Goal: Information Seeking & Learning: Learn about a topic

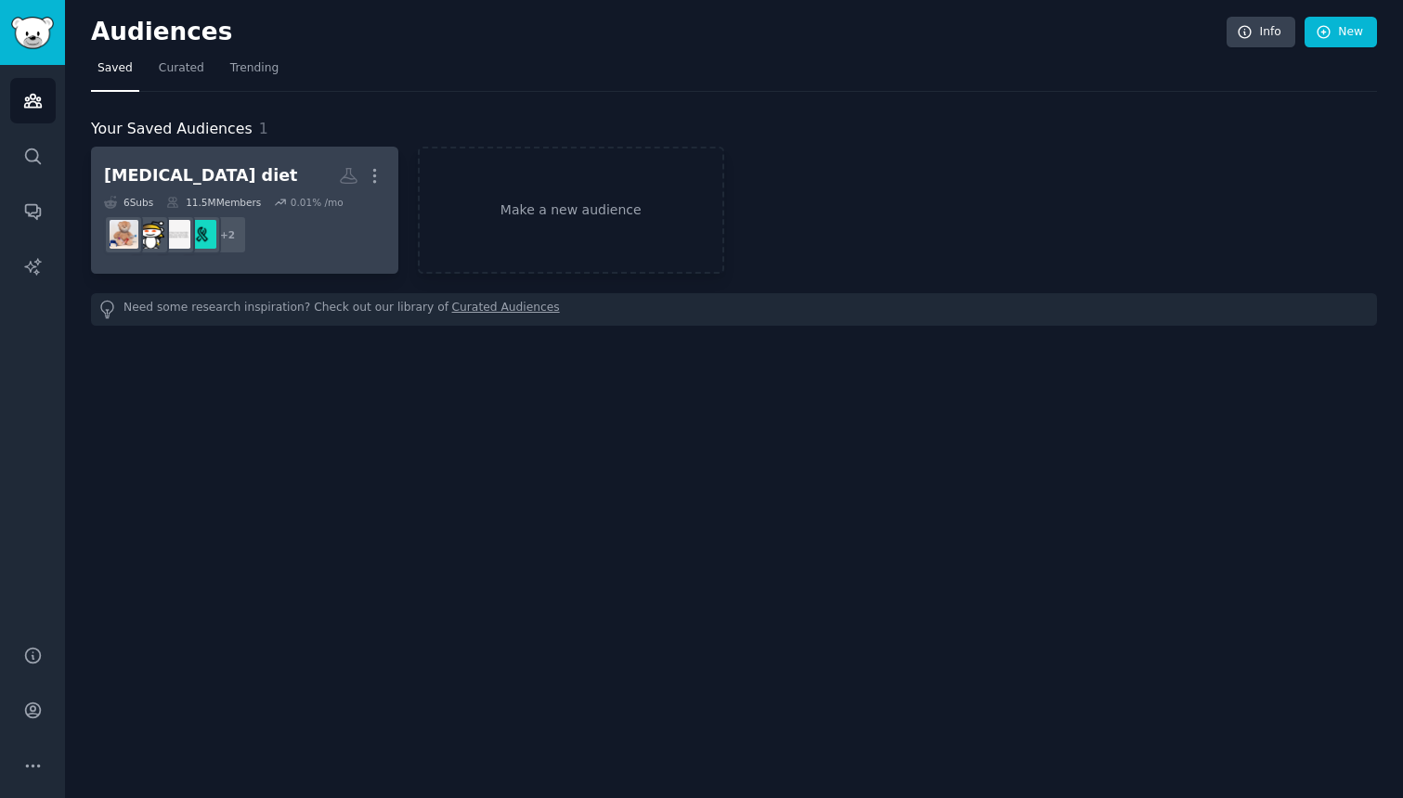
click at [170, 173] on div "[MEDICAL_DATA] diet" at bounding box center [200, 175] width 193 height 23
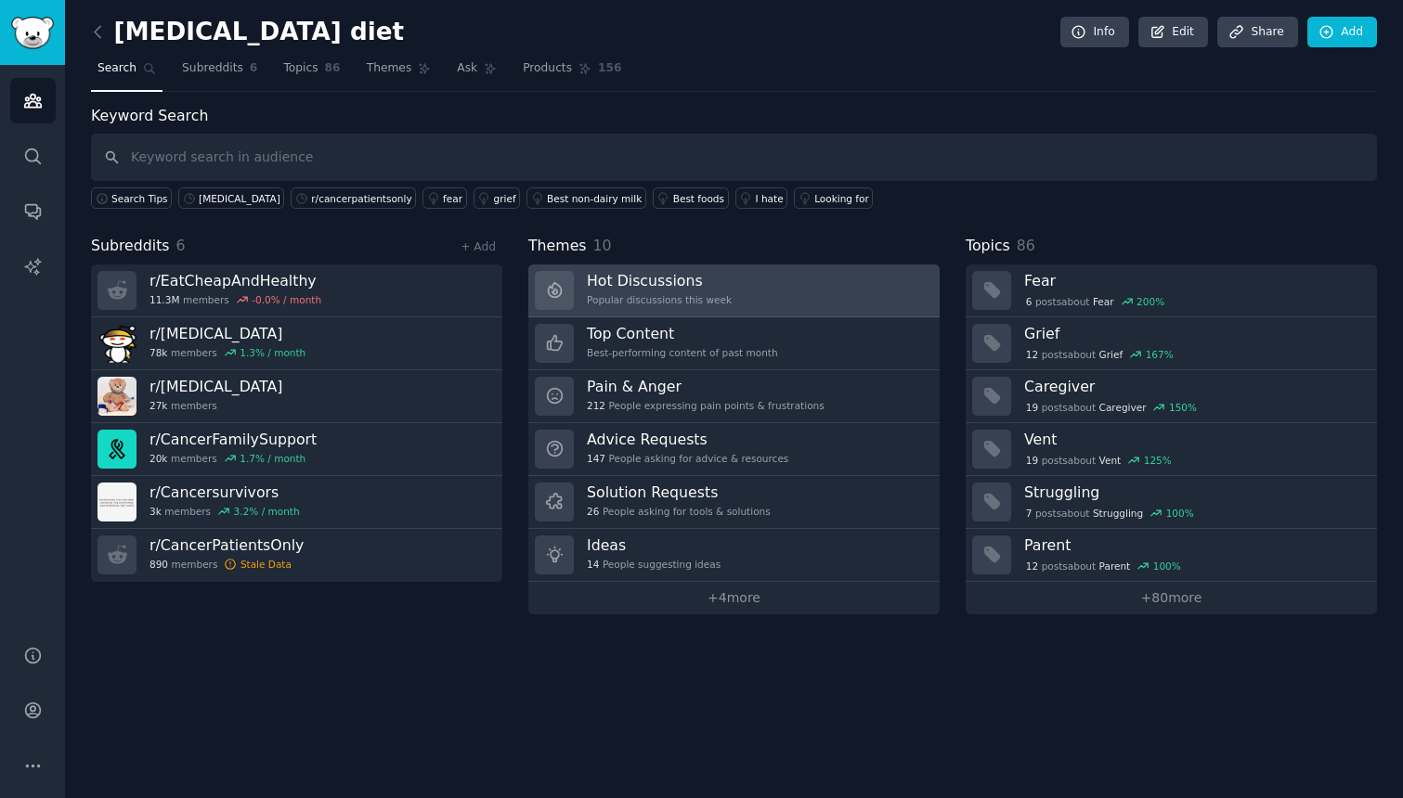
click at [622, 285] on h3 "Hot Discussions" at bounding box center [659, 280] width 145 height 19
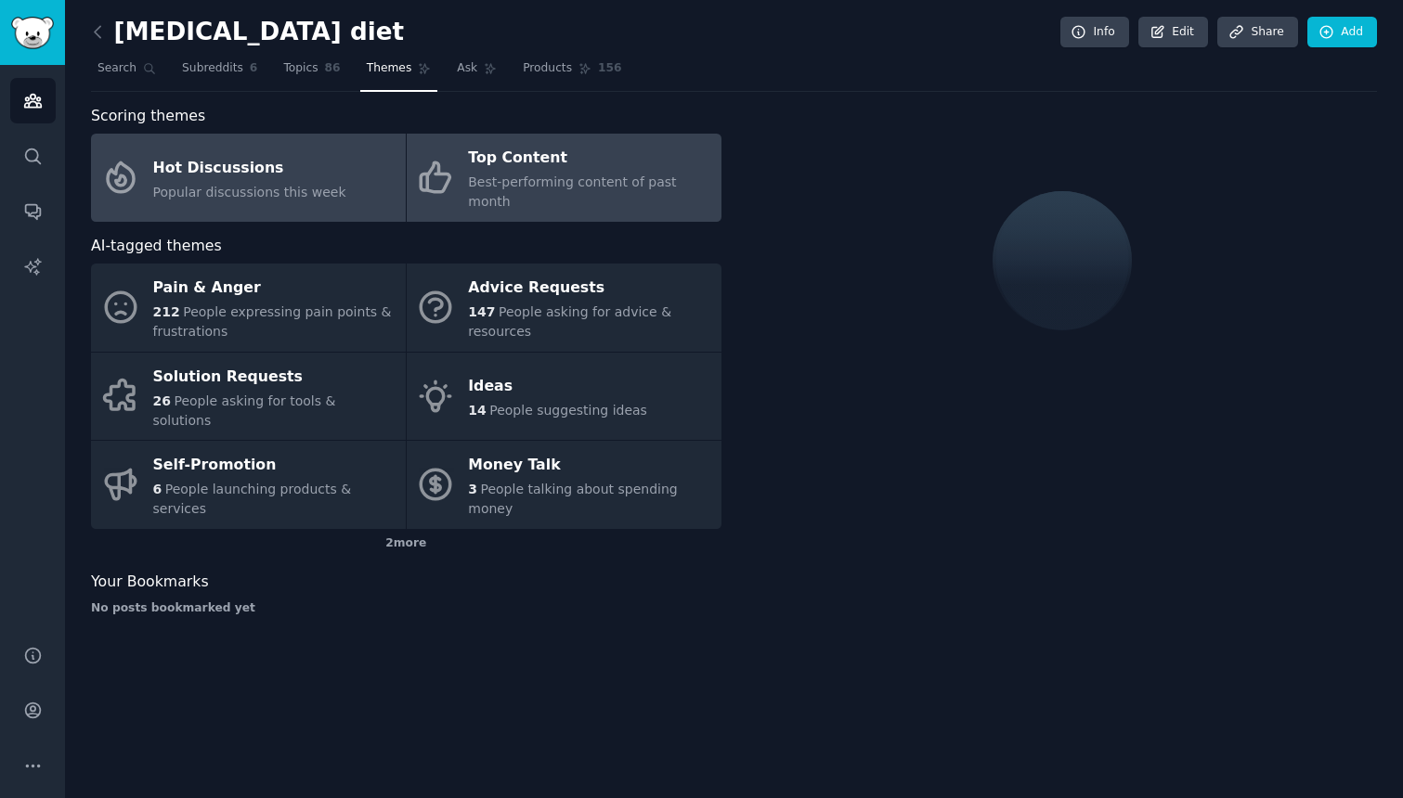
click at [578, 194] on link "Top Content Best-performing content of past month" at bounding box center [564, 178] width 315 height 88
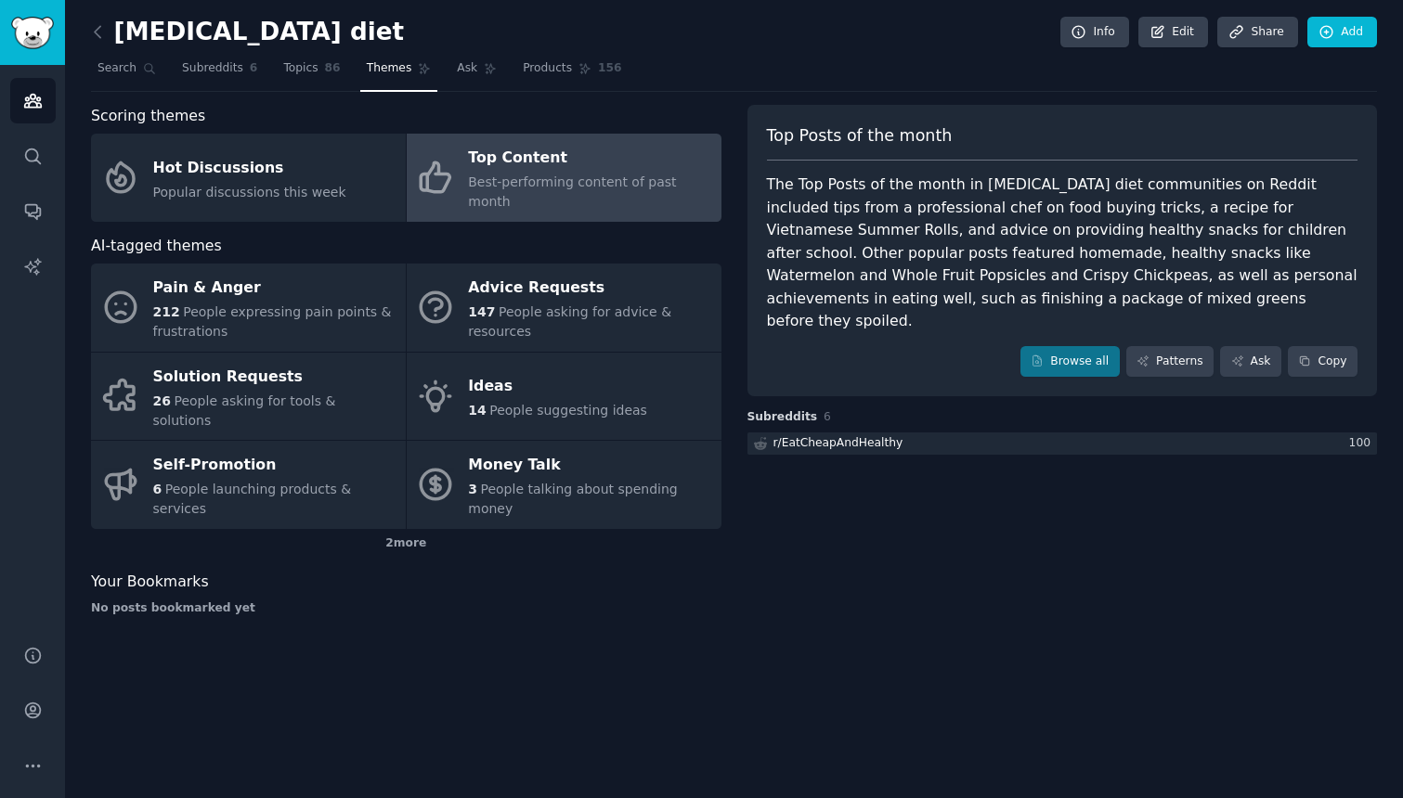
click at [673, 166] on div "Top Content" at bounding box center [589, 159] width 243 height 30
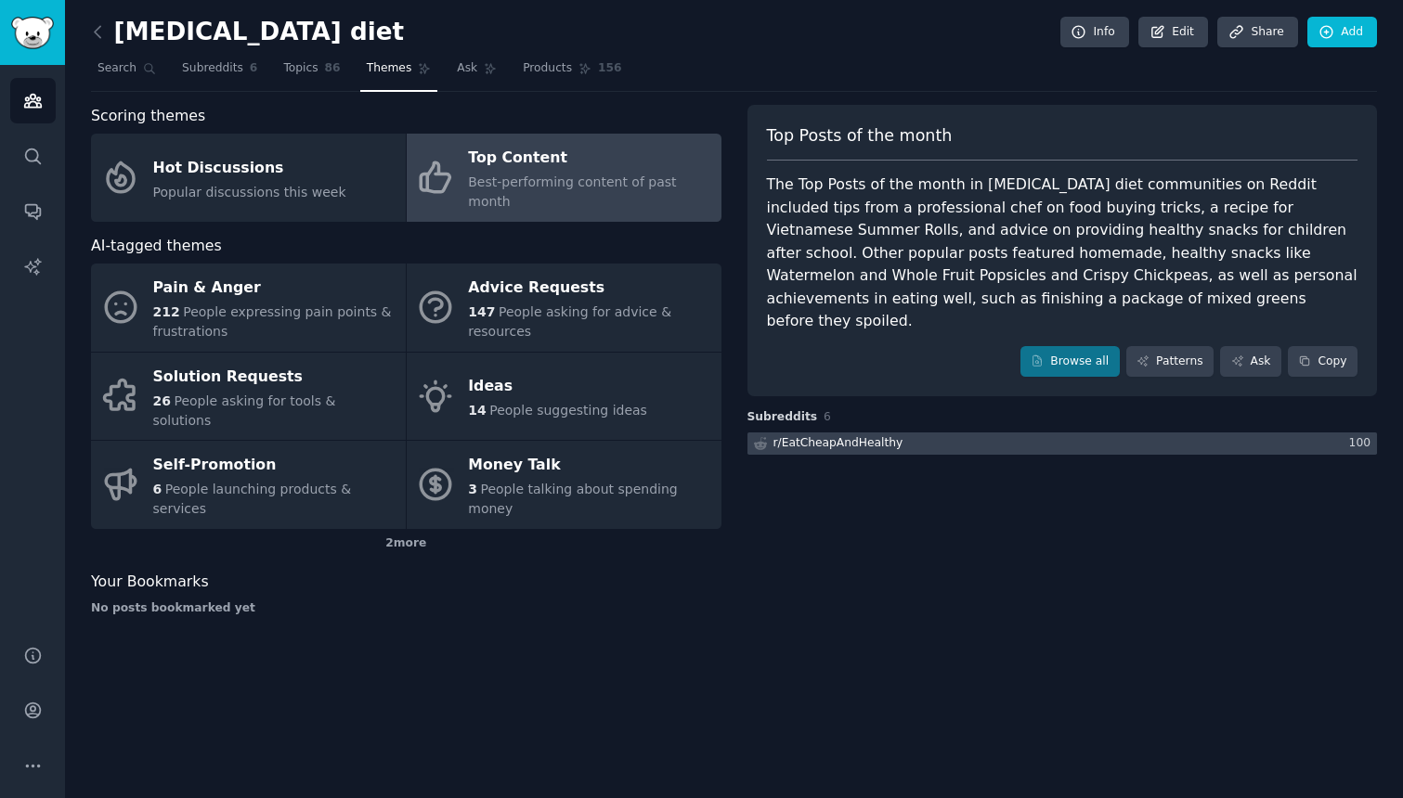
click at [799, 435] on div "r/ EatCheapAndHealthy" at bounding box center [838, 443] width 130 height 17
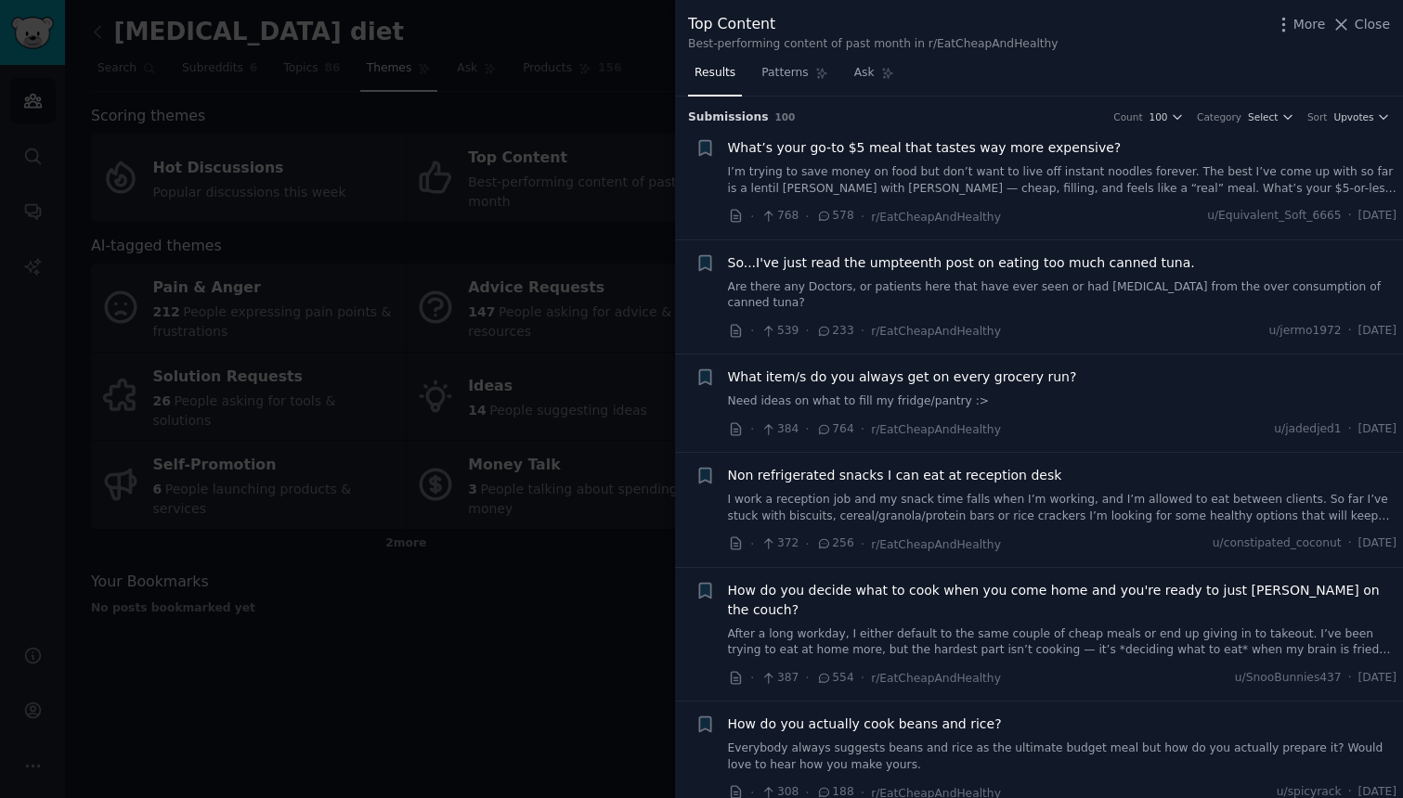
click at [887, 149] on span "What’s your go-to $5 meal that tastes way more expensive?" at bounding box center [925, 147] width 394 height 19
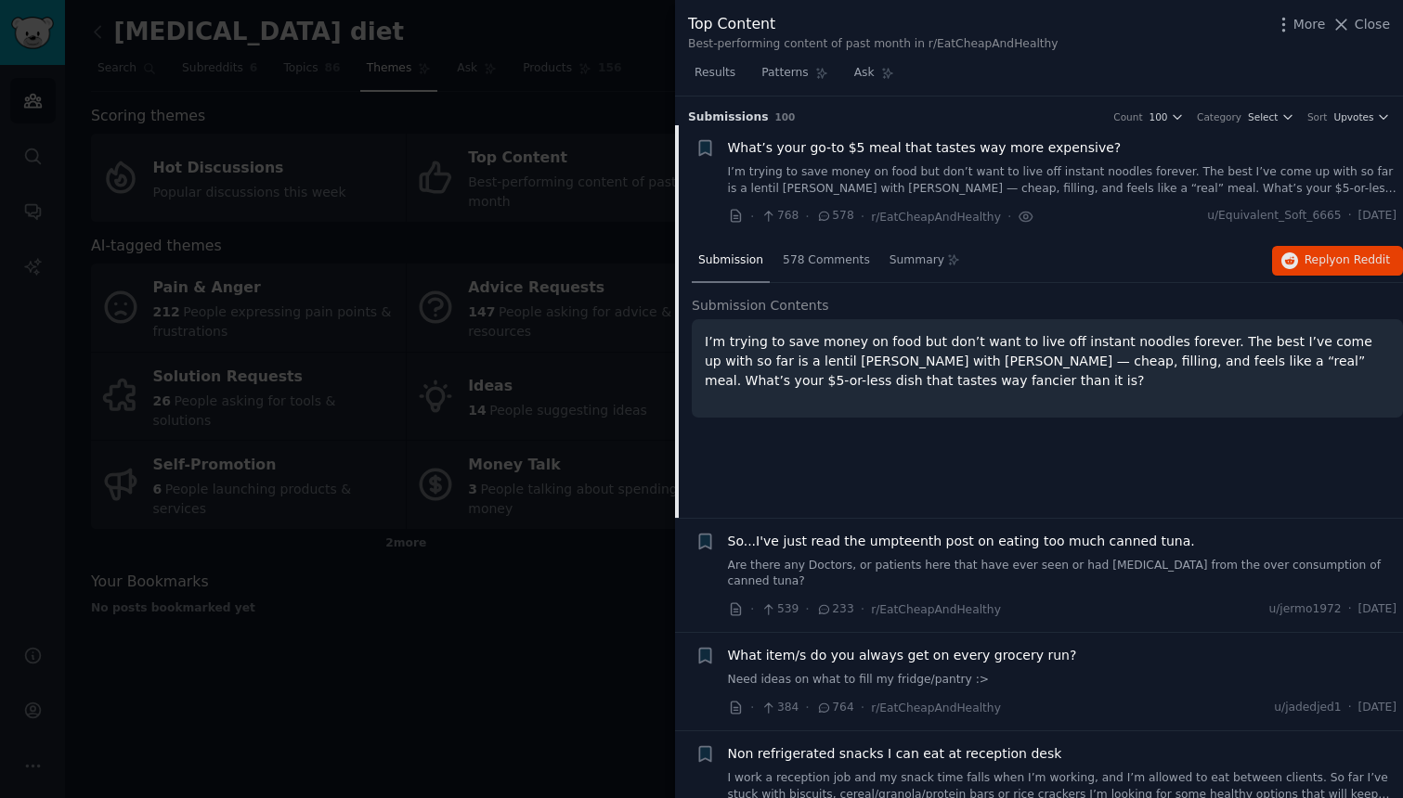
scroll to position [29, 0]
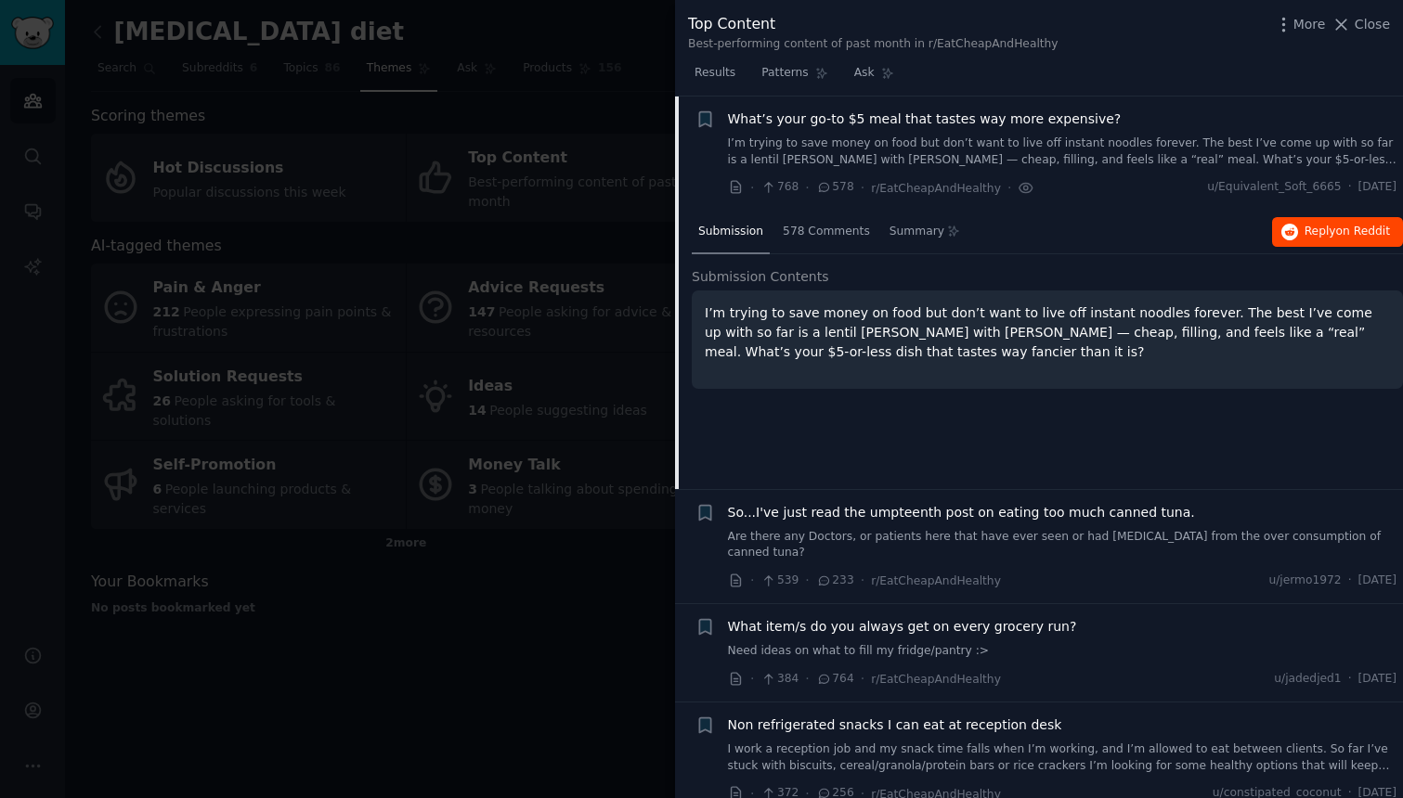
click at [1304, 235] on span "Reply on Reddit" at bounding box center [1346, 232] width 85 height 17
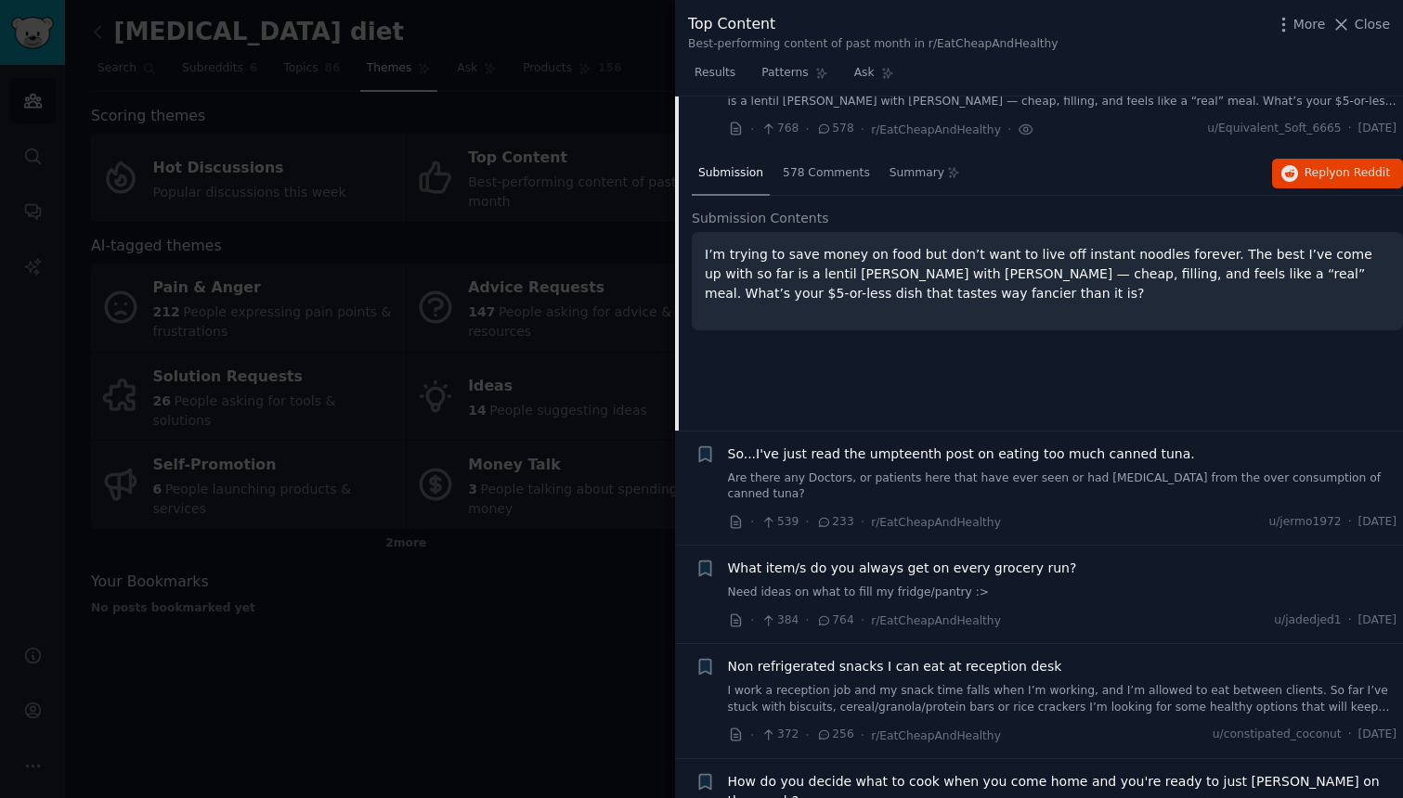
scroll to position [95, 0]
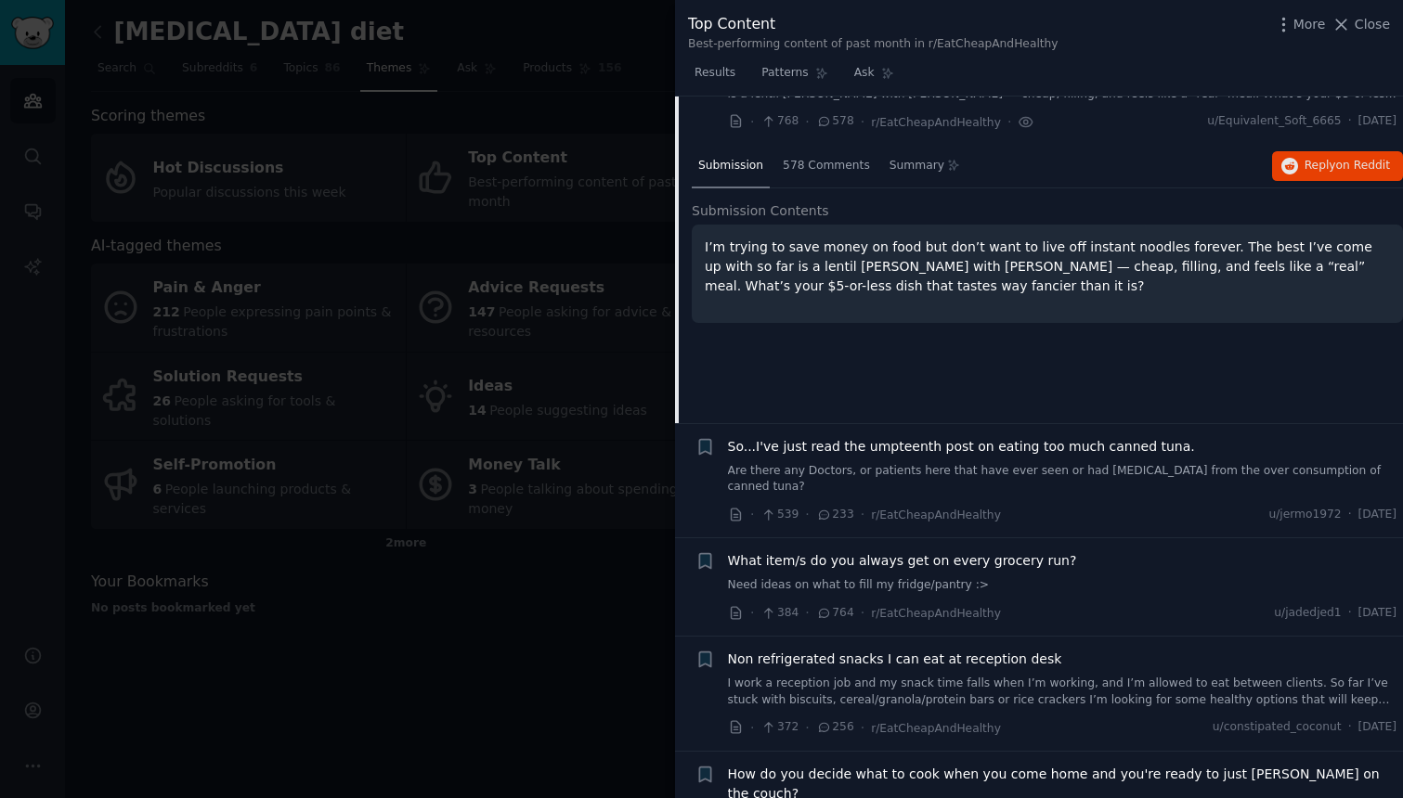
click at [873, 450] on span "So...I've just read the umpteenth post on eating too much canned tuna." at bounding box center [961, 446] width 467 height 19
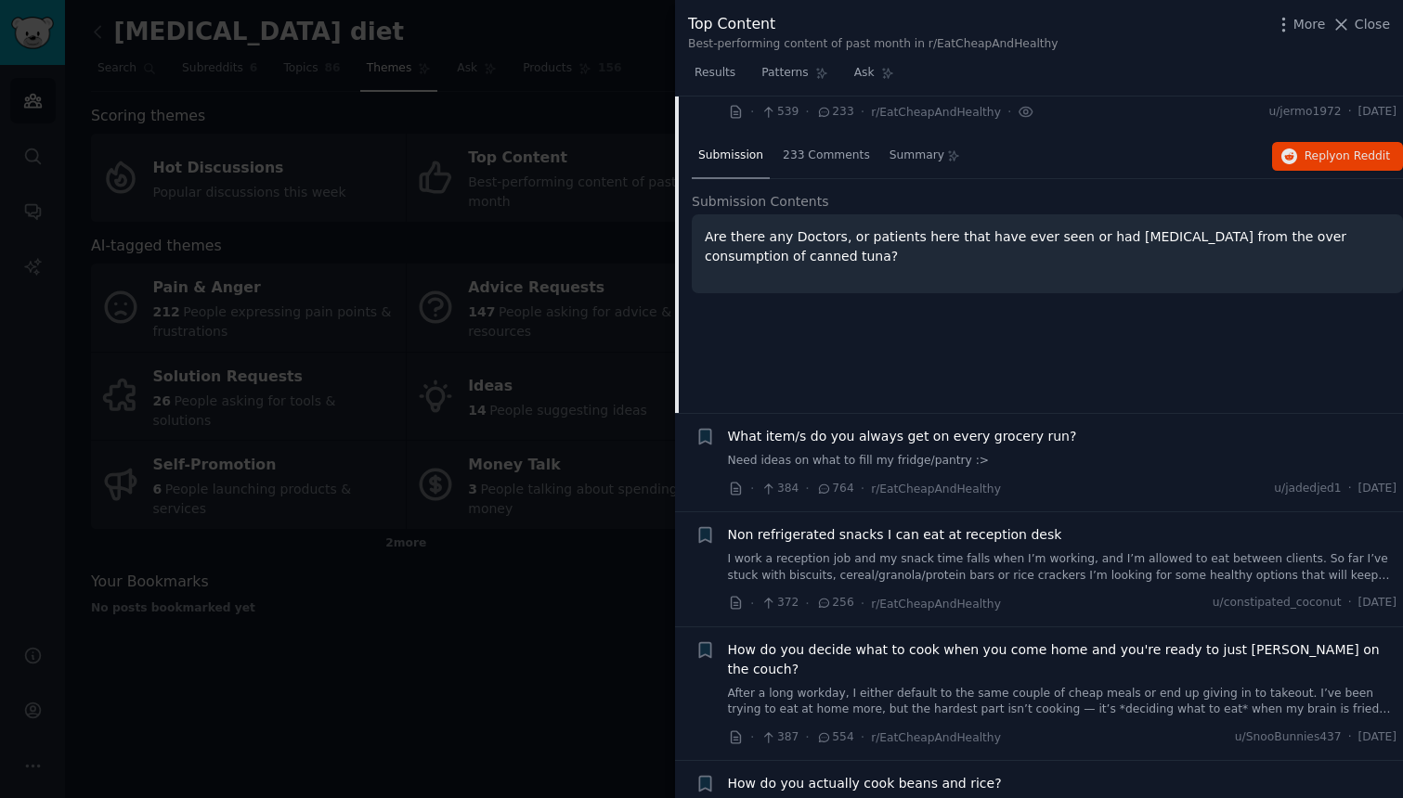
scroll to position [223, 0]
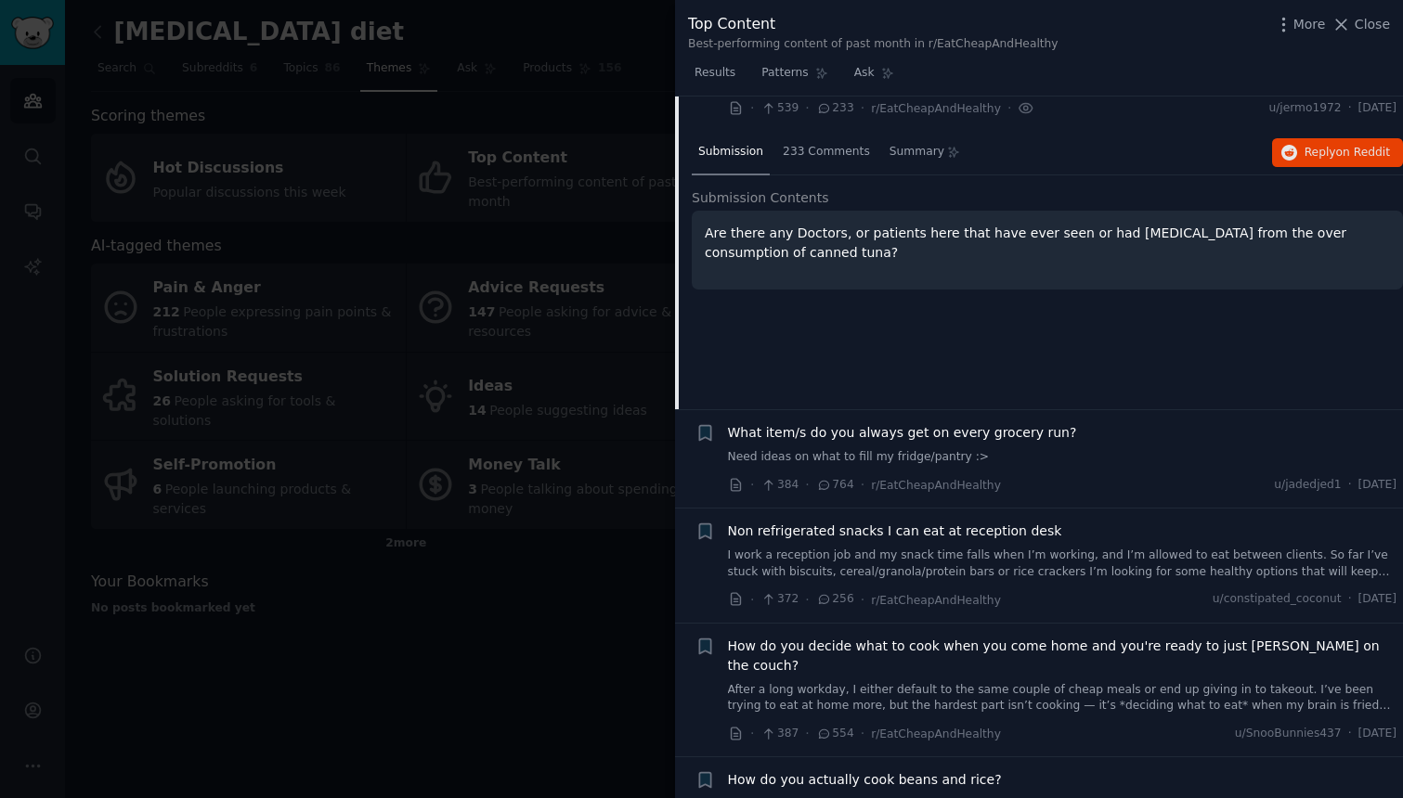
click at [831, 275] on div "Are there any Doctors, or patients here that have ever seen or had [MEDICAL_DAT…" at bounding box center [1047, 250] width 711 height 79
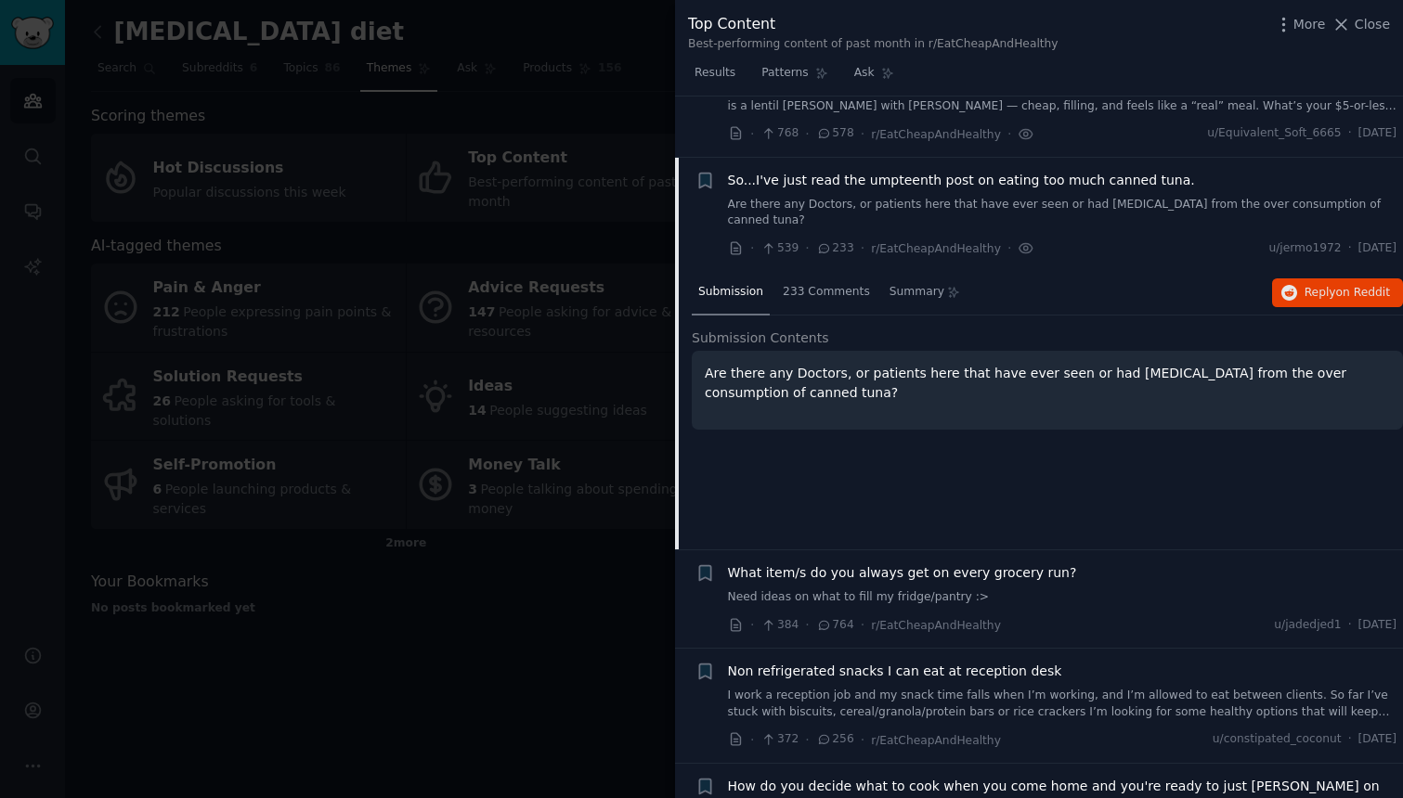
scroll to position [79, 0]
click at [877, 182] on span "So...I've just read the umpteenth post on eating too much canned tuna." at bounding box center [961, 184] width 467 height 19
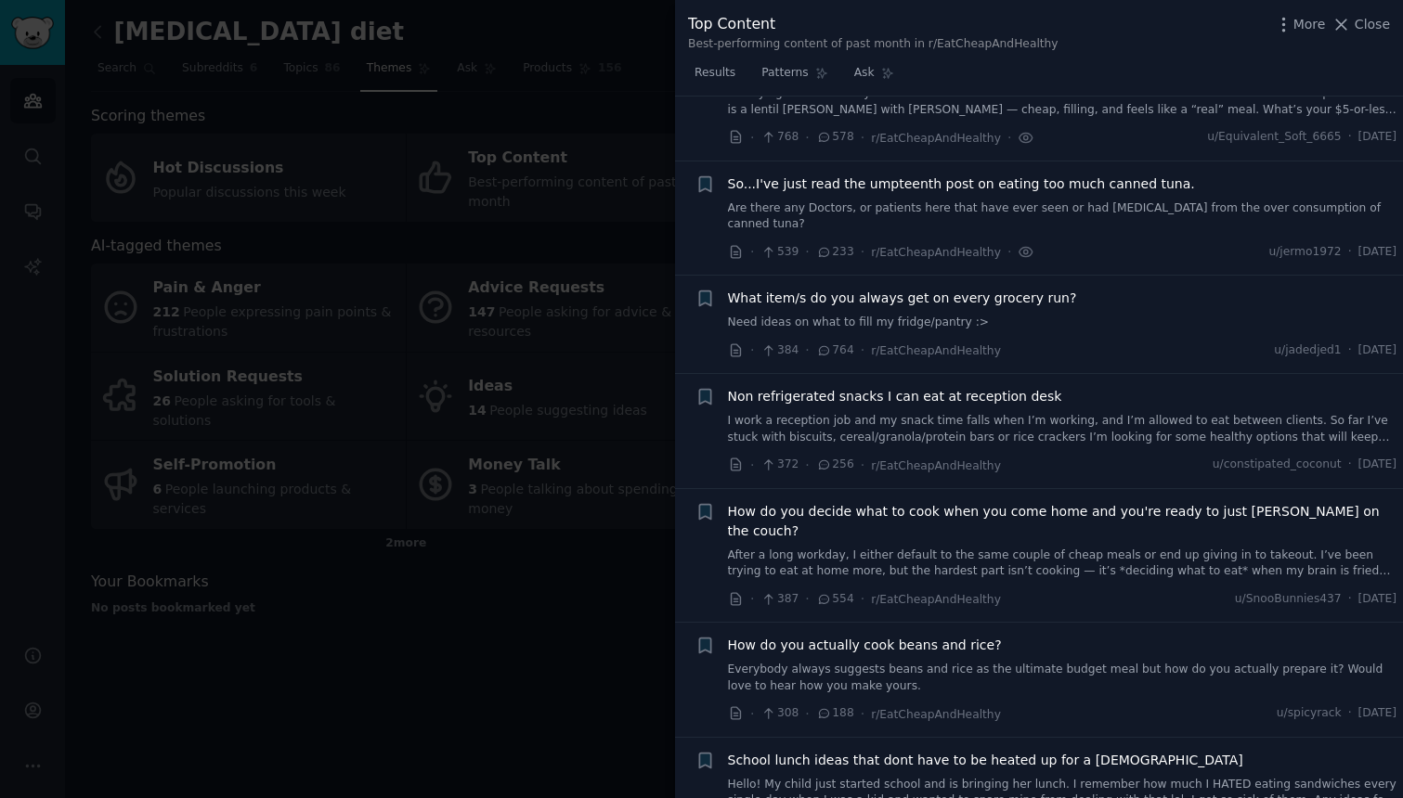
scroll to position [143, 0]
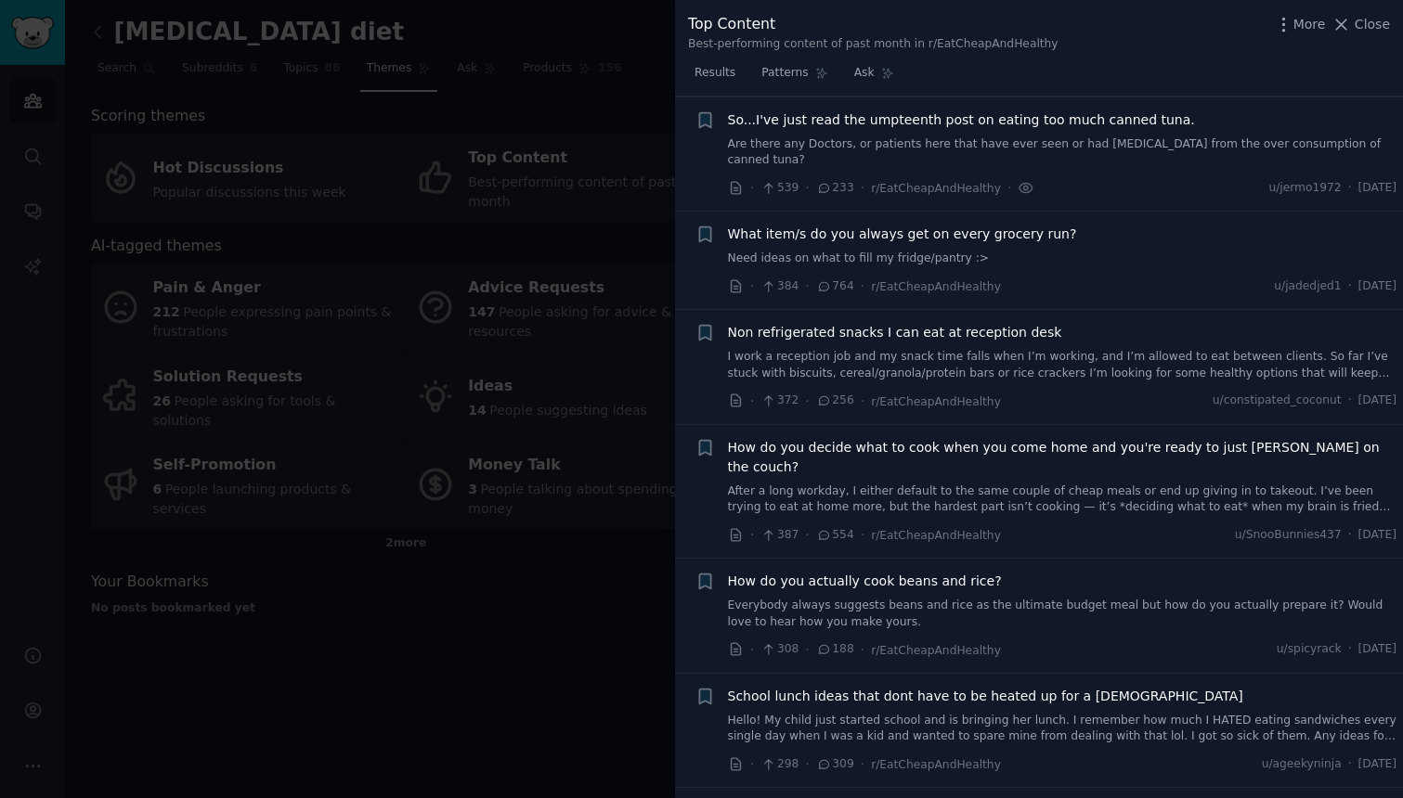
click at [1117, 484] on link "After a long workday, I either default to the same couple of cheap meals or end…" at bounding box center [1062, 500] width 669 height 32
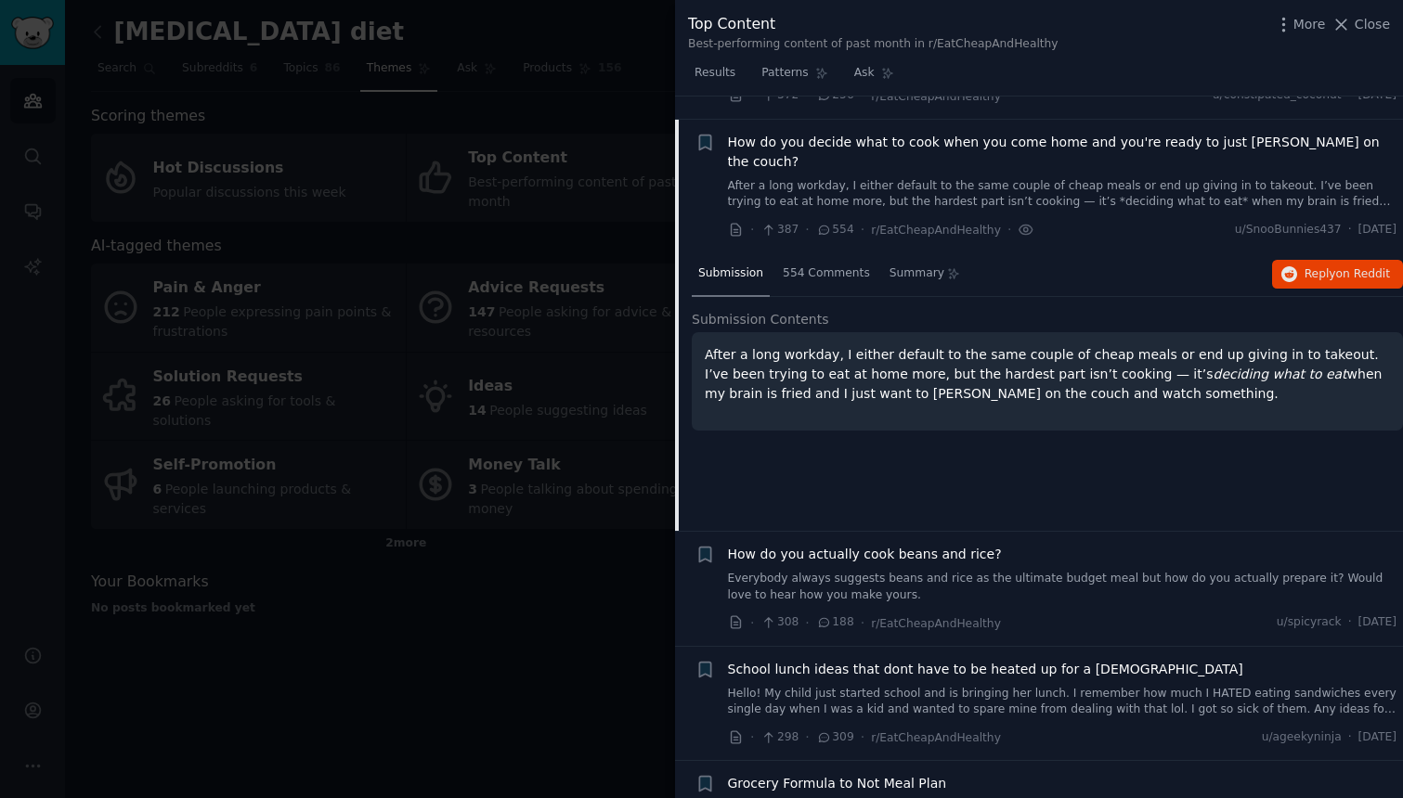
scroll to position [468, 0]
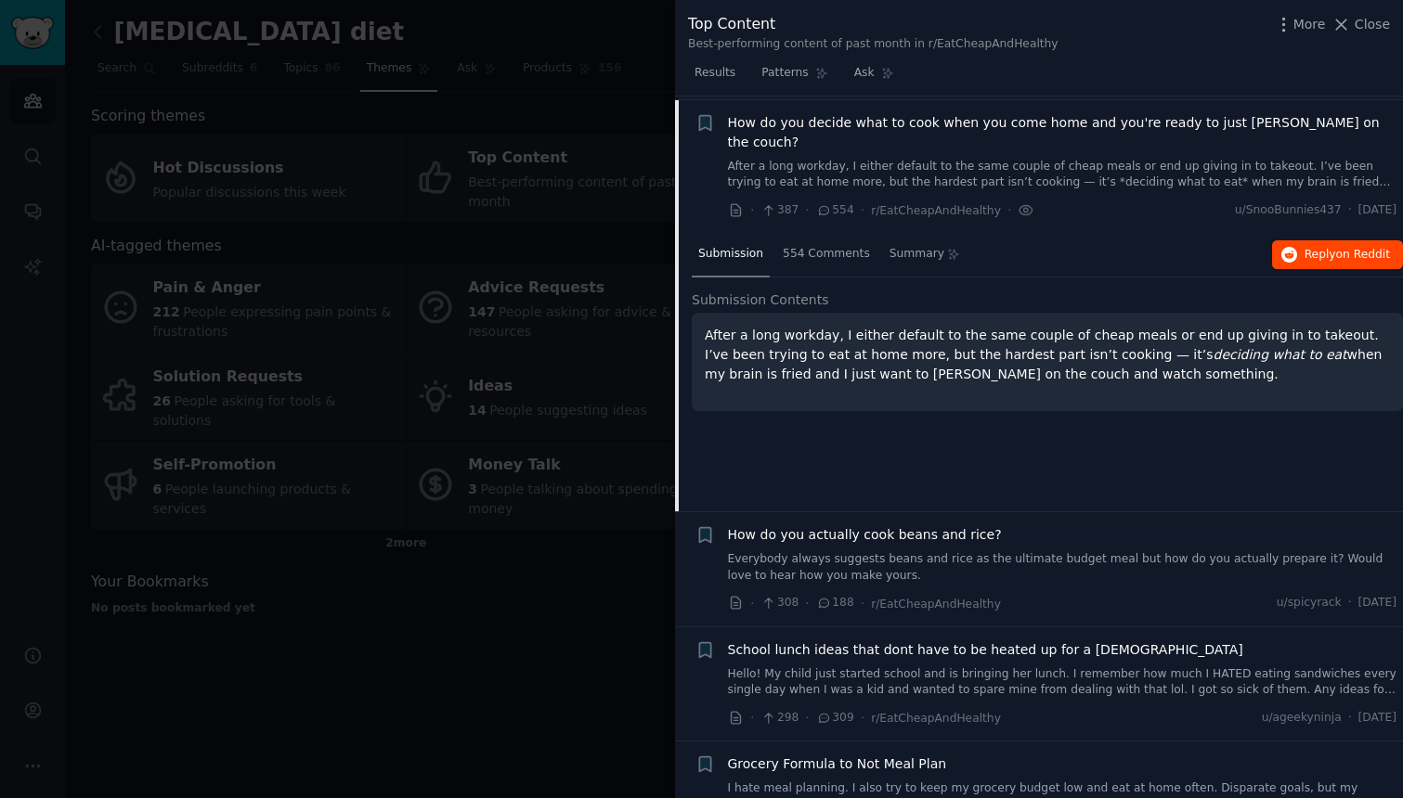
click at [1317, 242] on button "Reply on Reddit" at bounding box center [1337, 255] width 131 height 30
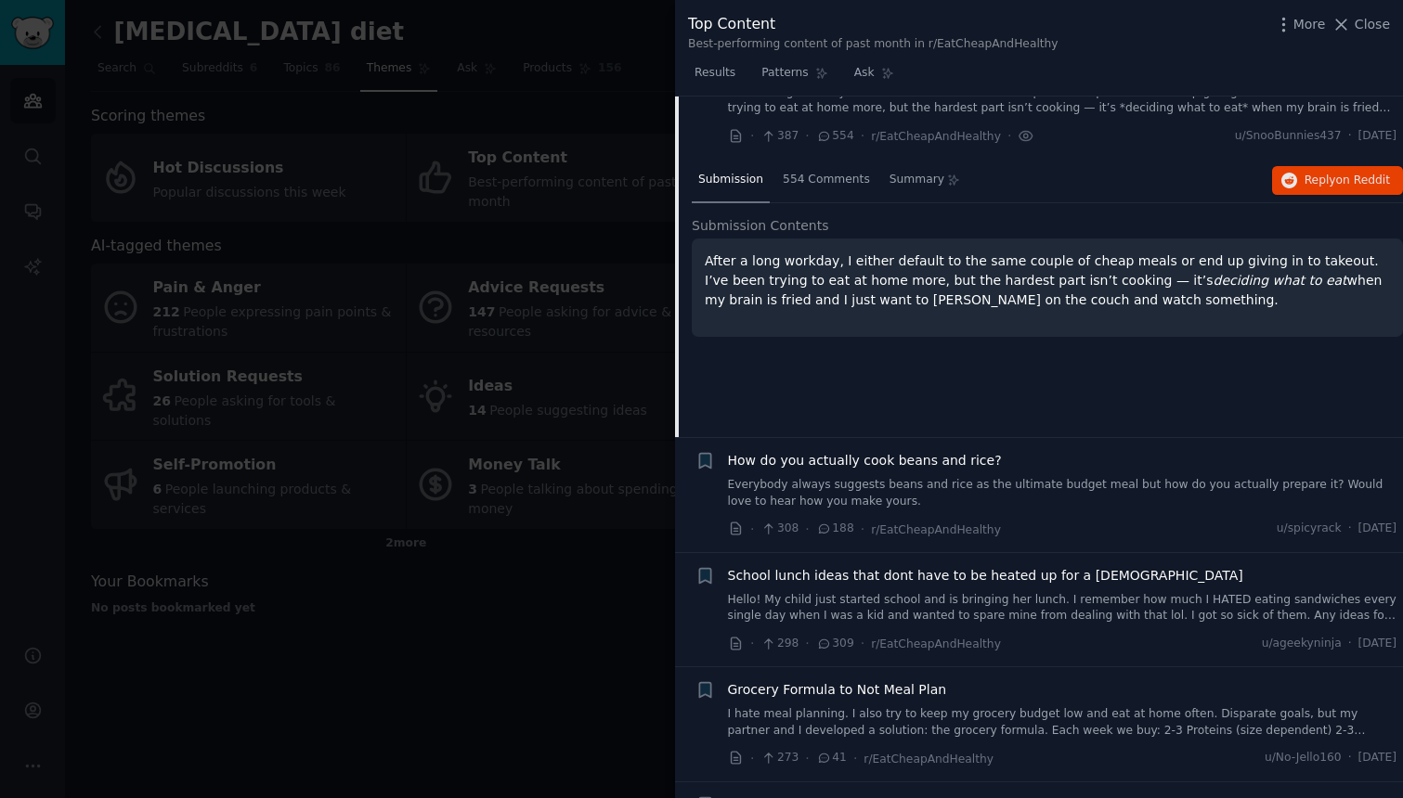
scroll to position [550, 0]
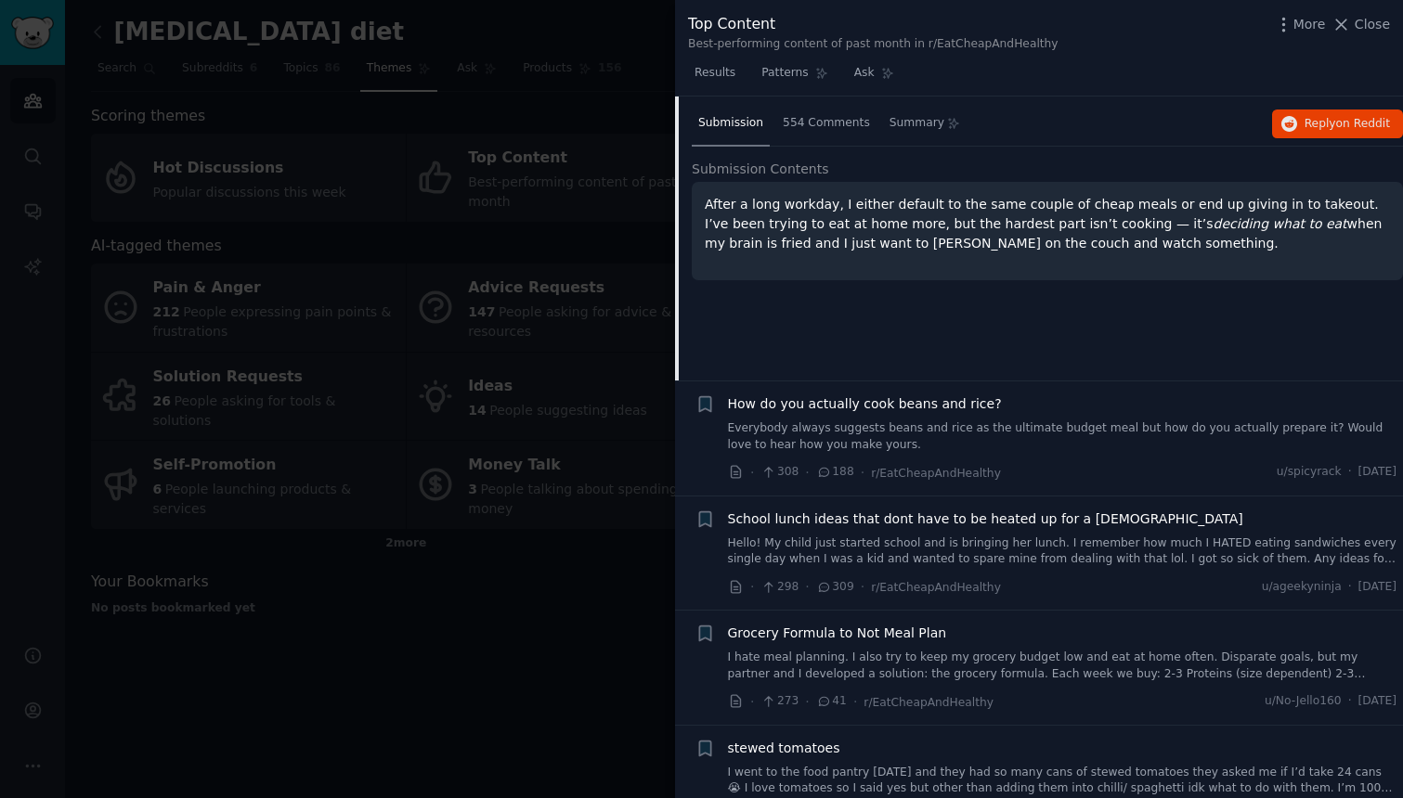
click at [975, 421] on link "Everybody always suggests beans and rice as the ultimate budget meal but how do…" at bounding box center [1062, 437] width 669 height 32
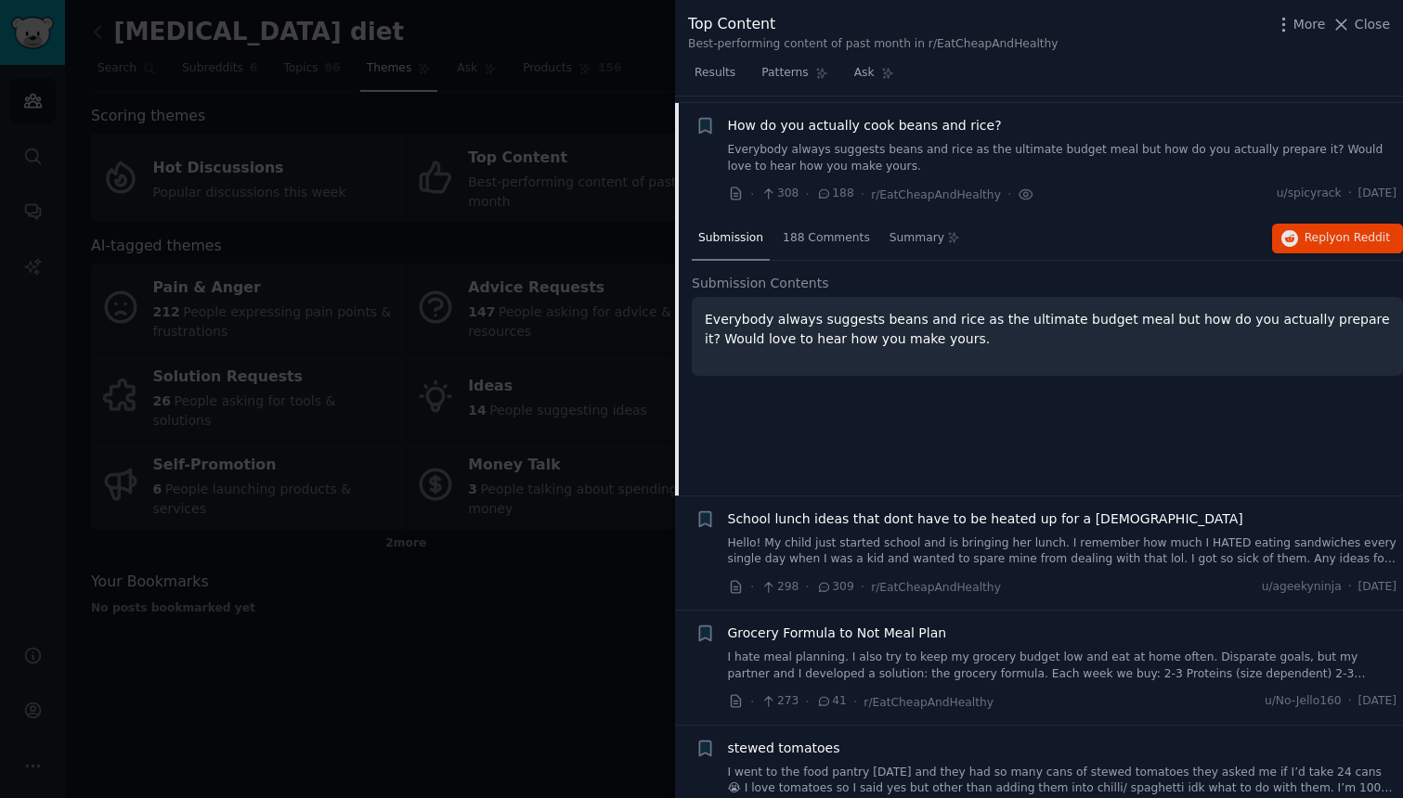
scroll to position [581, 0]
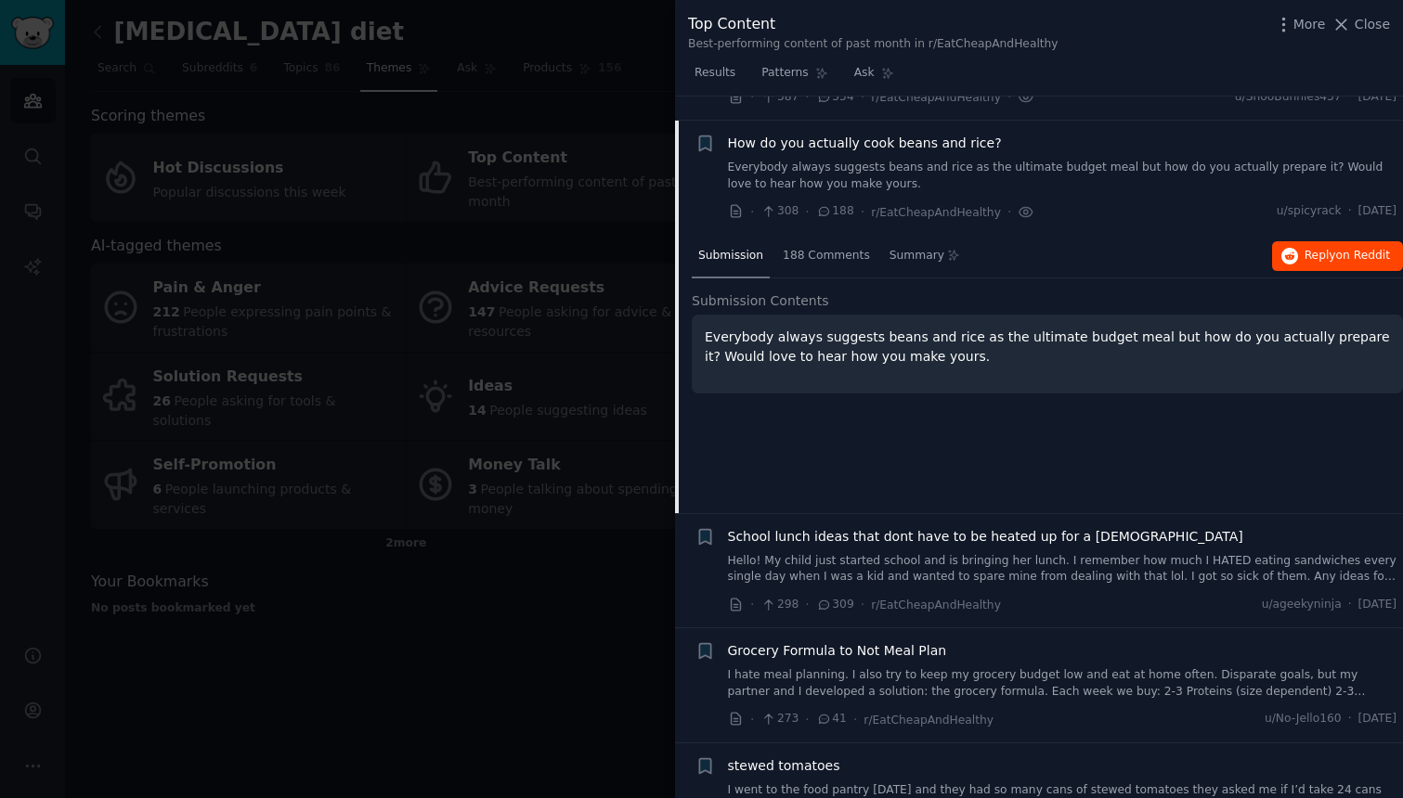
click at [1300, 241] on button "Reply on Reddit" at bounding box center [1337, 256] width 131 height 30
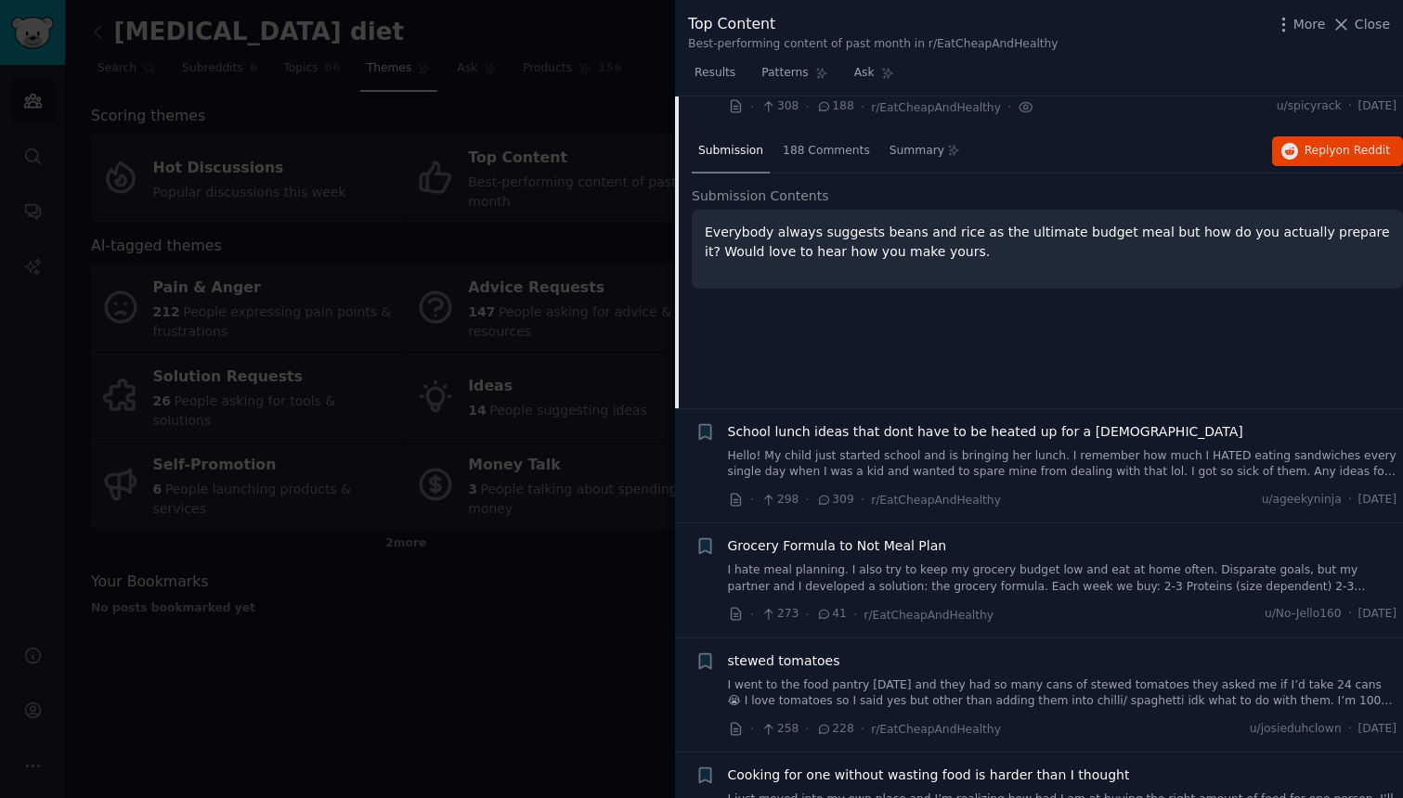
scroll to position [694, 0]
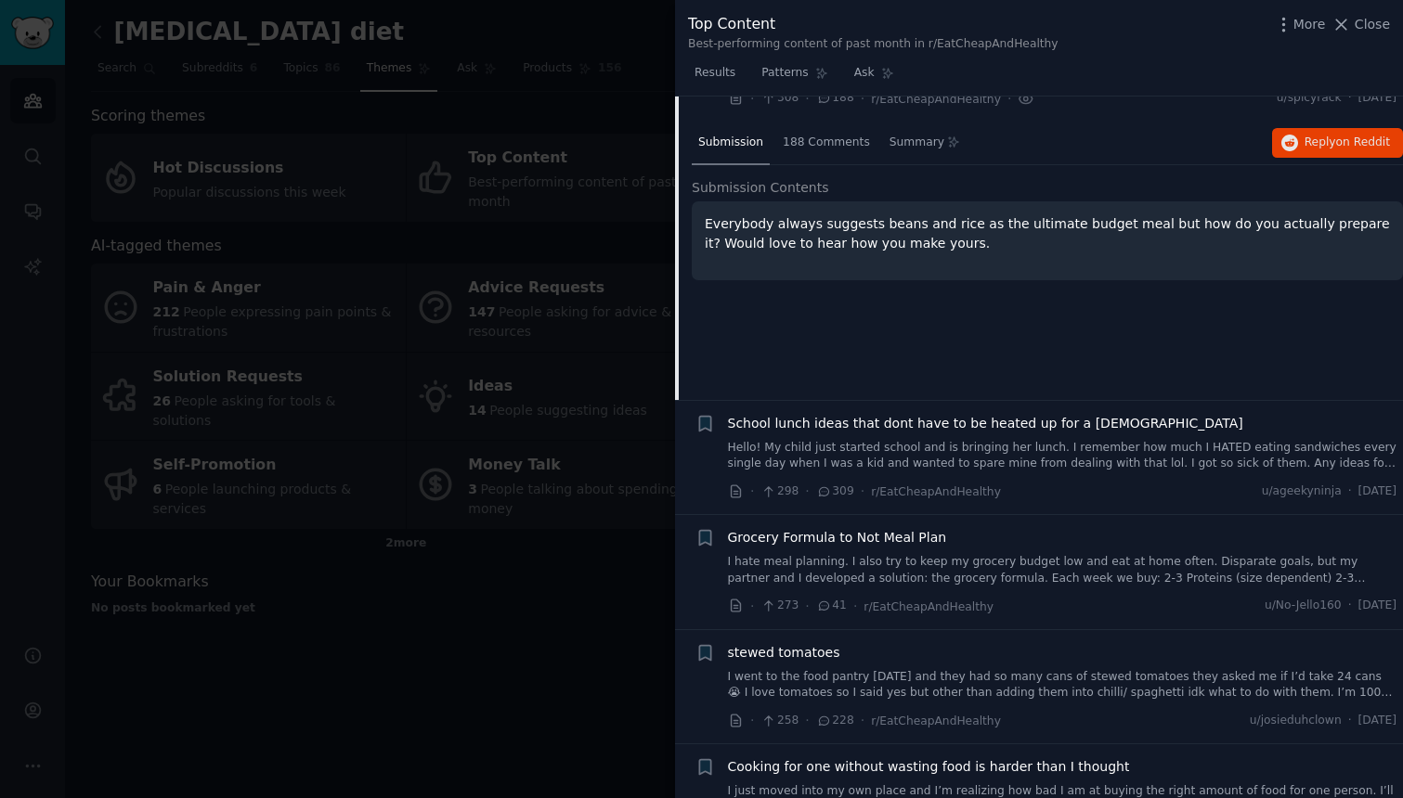
click at [833, 528] on span "Grocery Formula to Not Meal Plan" at bounding box center [837, 537] width 219 height 19
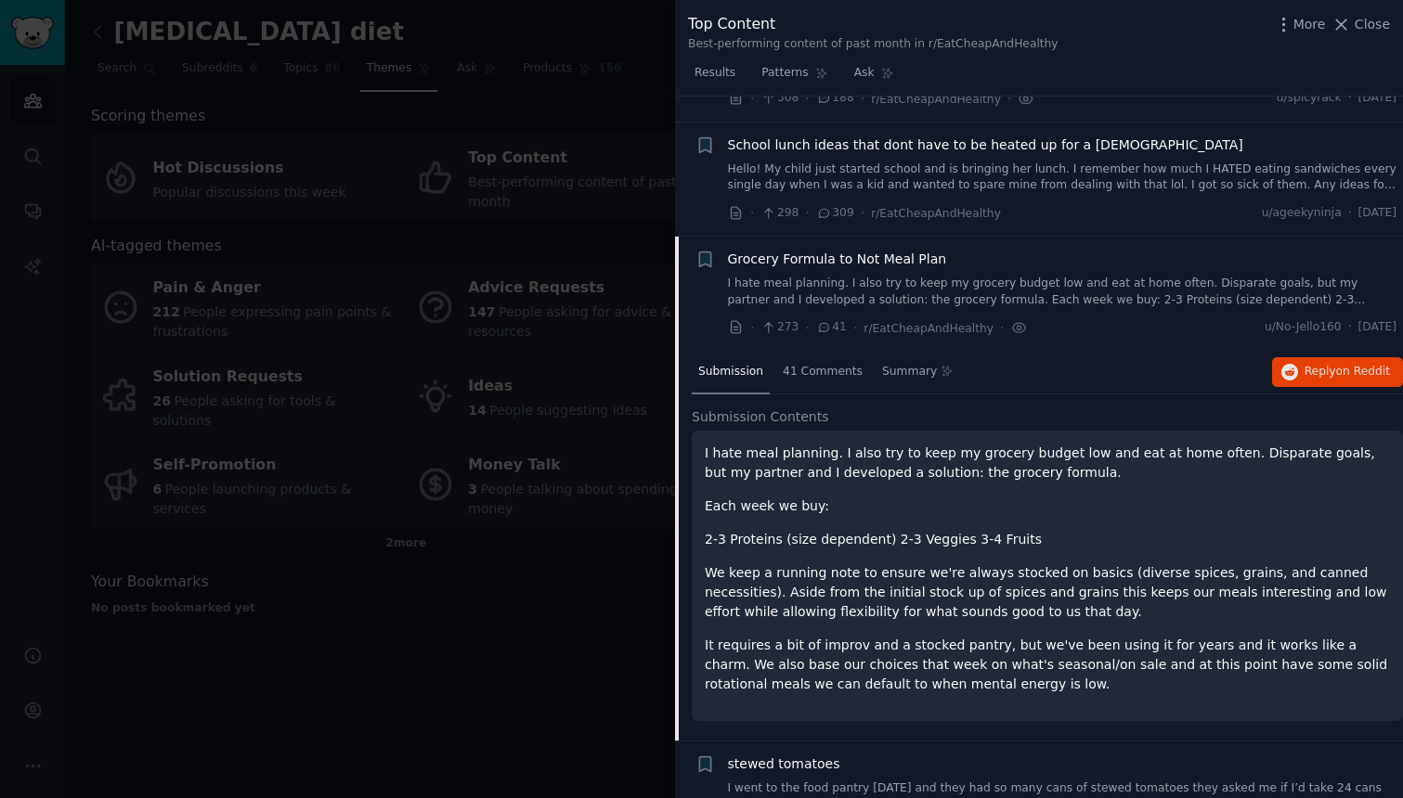
scroll to position [810, 0]
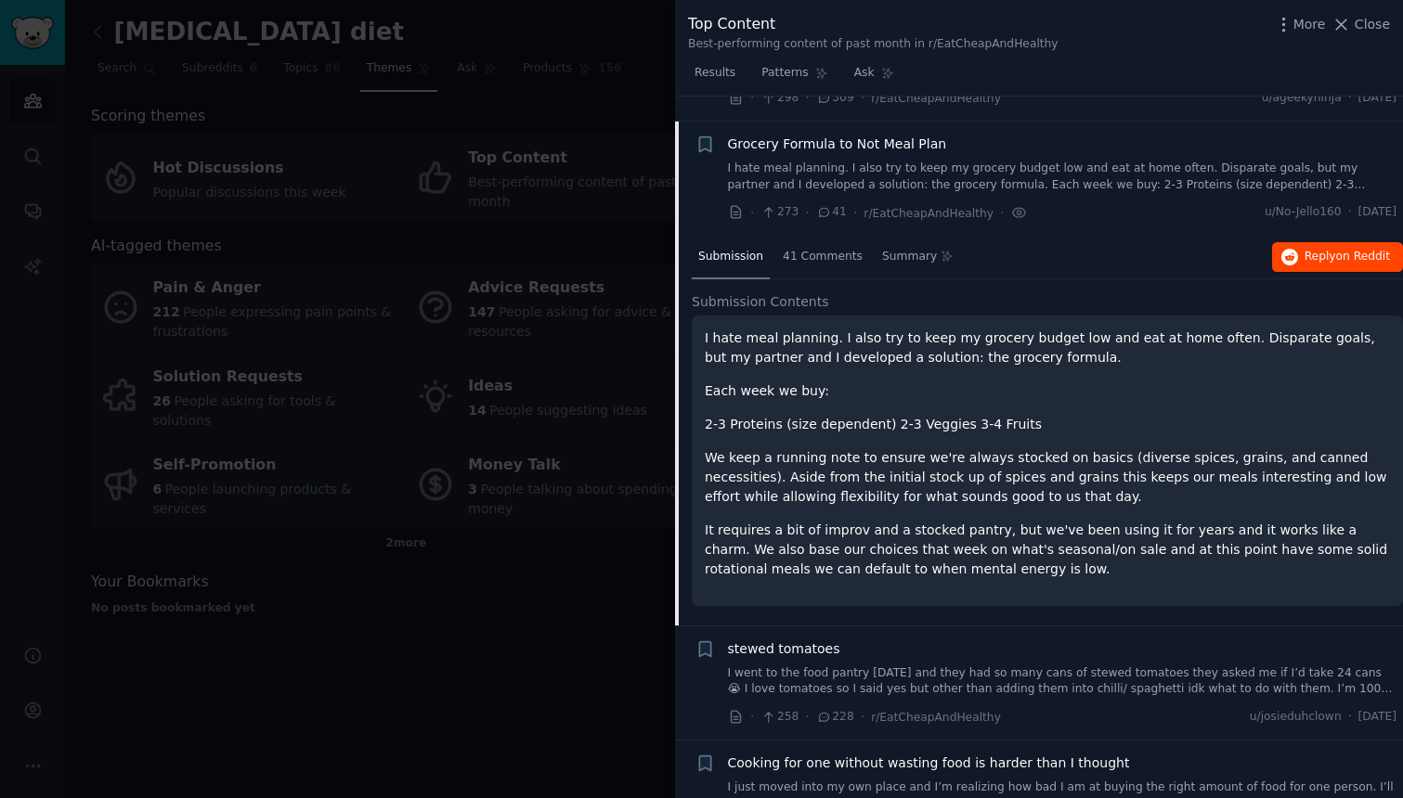
click at [1348, 250] on span "on Reddit" at bounding box center [1363, 256] width 54 height 13
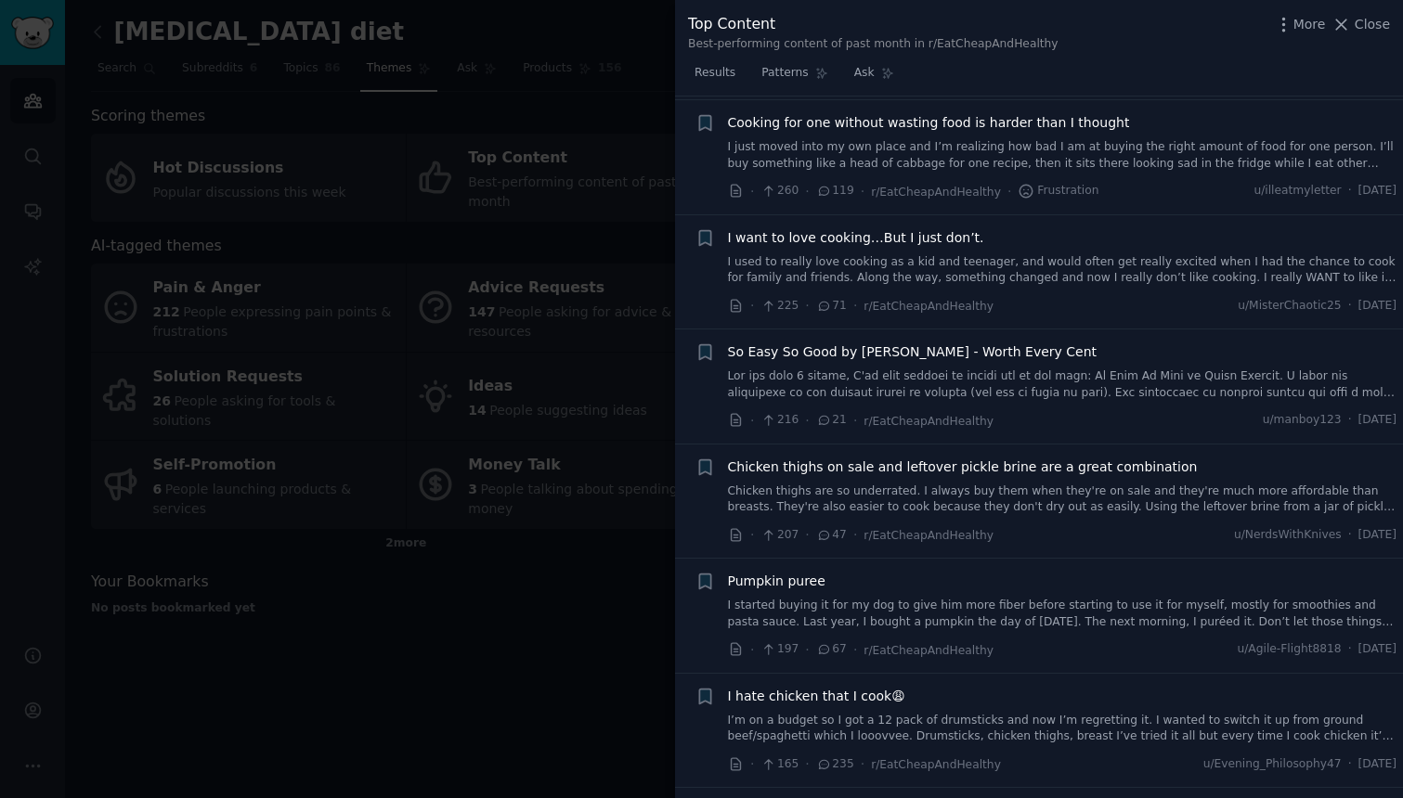
scroll to position [1458, 0]
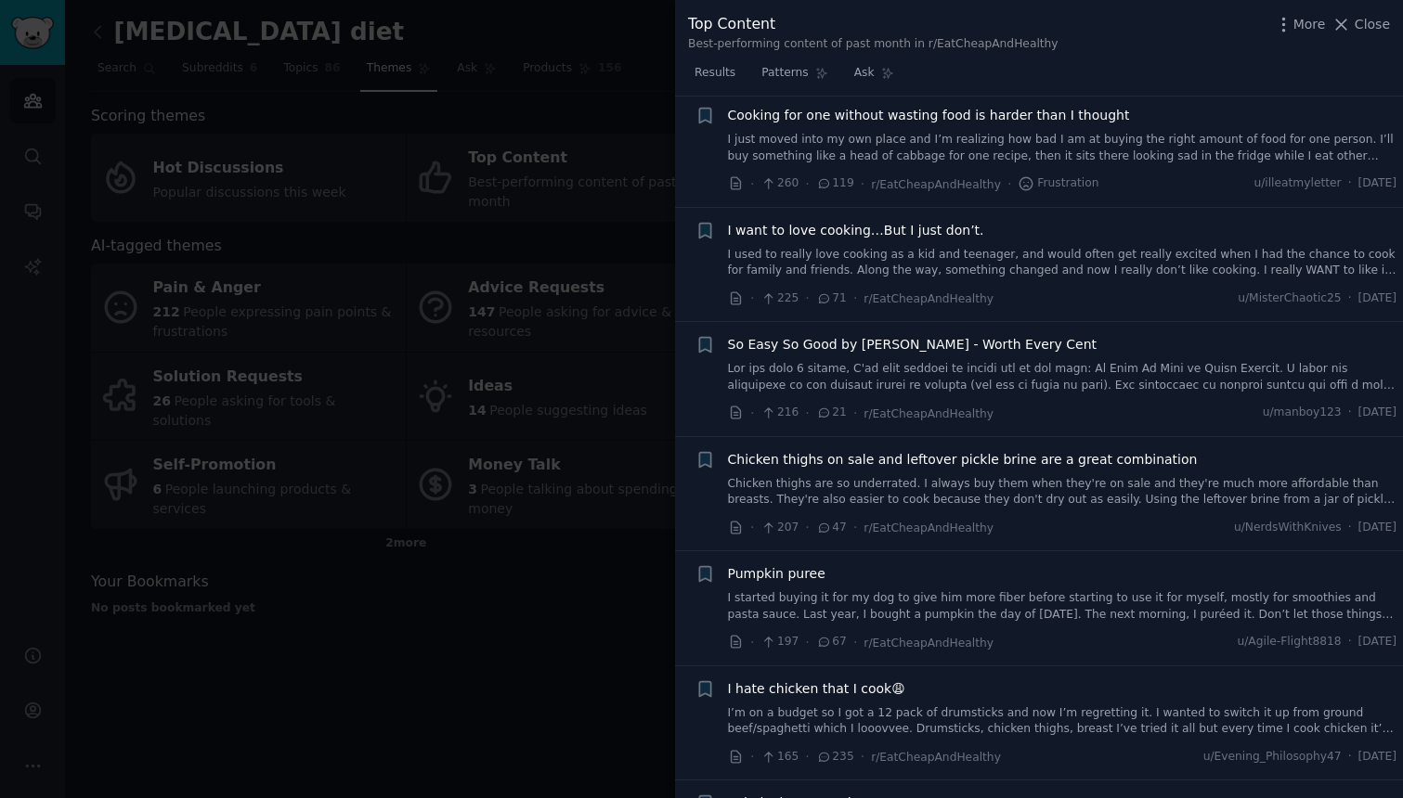
click at [943, 221] on span "I want to love cooking…But I just don’t." at bounding box center [856, 230] width 256 height 19
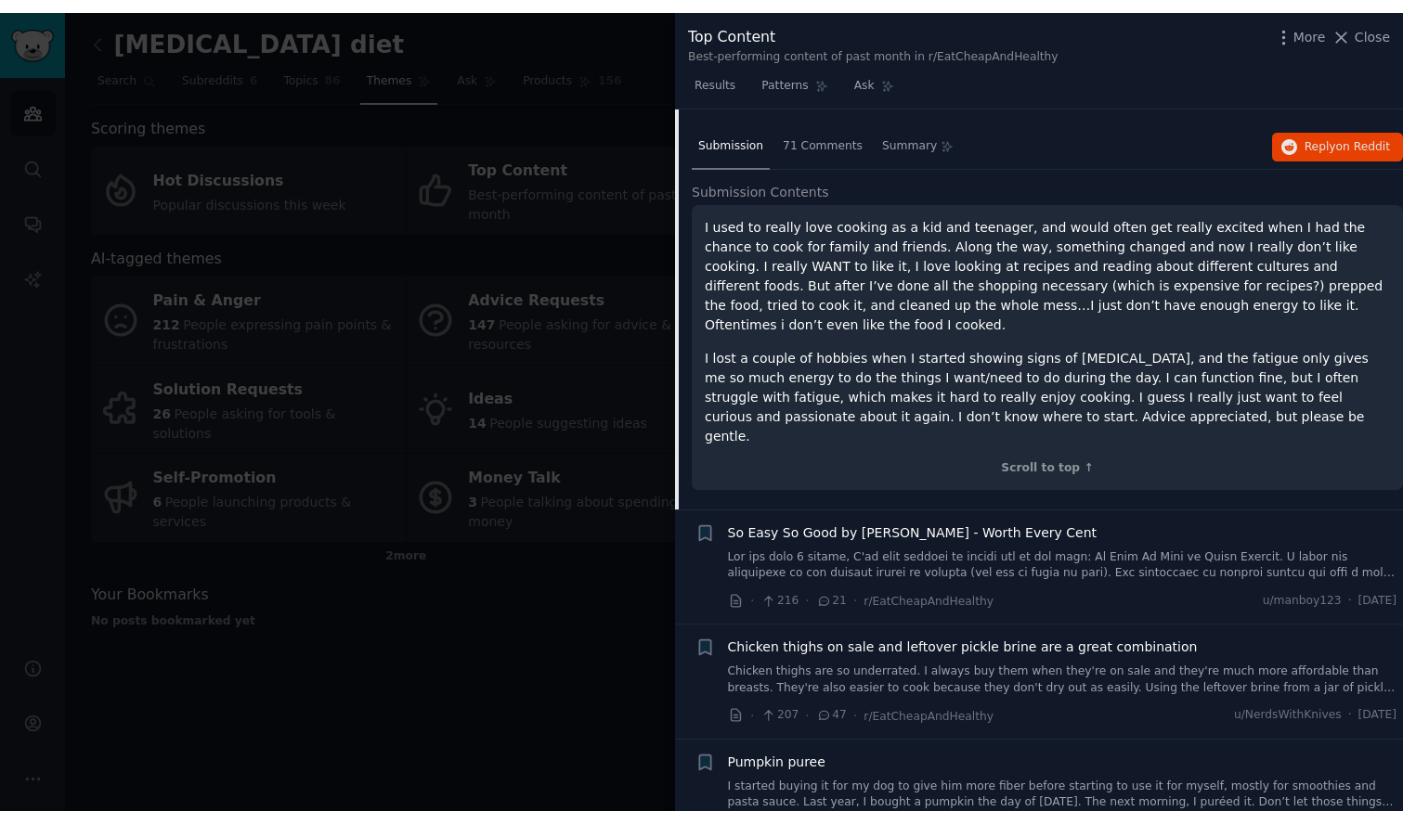
scroll to position [1269, 0]
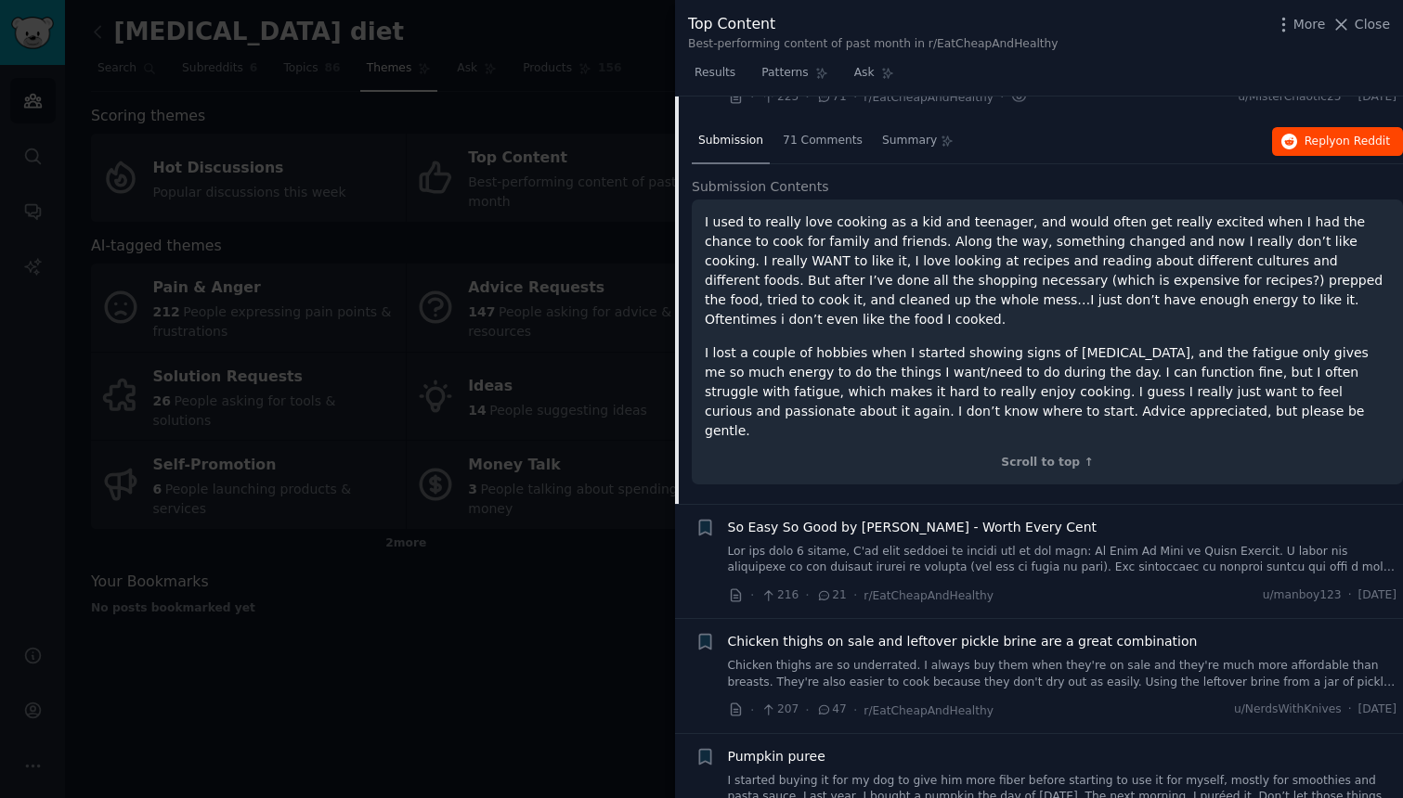
click at [1352, 127] on button "Reply on Reddit" at bounding box center [1337, 142] width 131 height 30
